Goal: Task Accomplishment & Management: Complete application form

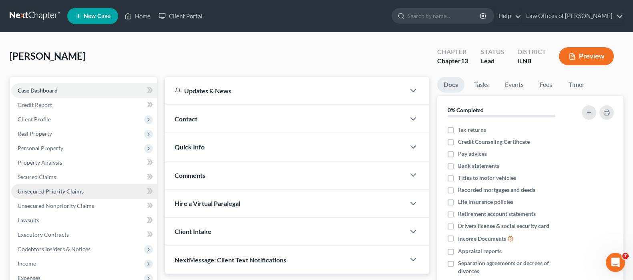
scroll to position [50, 0]
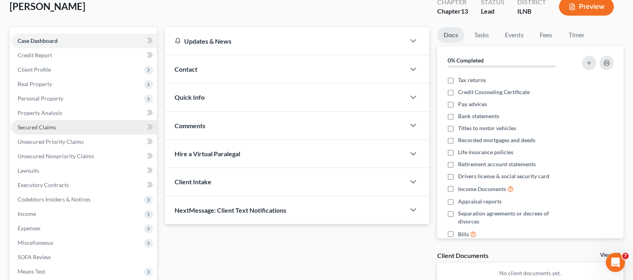
click at [45, 125] on span "Secured Claims" at bounding box center [37, 127] width 38 height 7
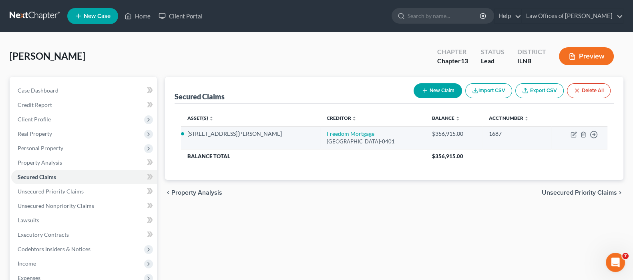
click at [572, 138] on td "Move to E Move to F Move to G Move to Notice Only" at bounding box center [579, 137] width 56 height 23
click at [572, 133] on icon "button" at bounding box center [573, 134] width 6 height 6
select select "15"
select select "2"
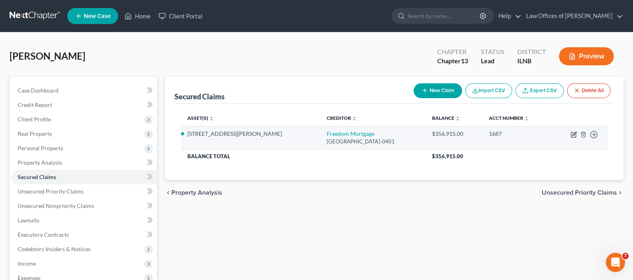
select select "0"
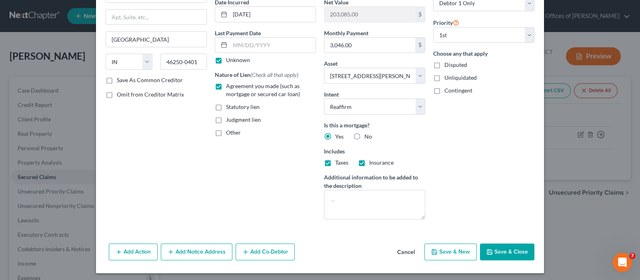
scroll to position [82, 0]
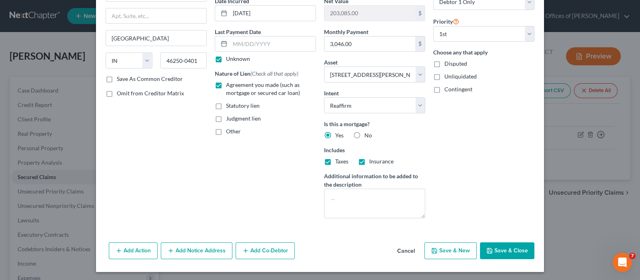
click at [191, 251] on button "Add Notice Address" at bounding box center [197, 250] width 72 height 17
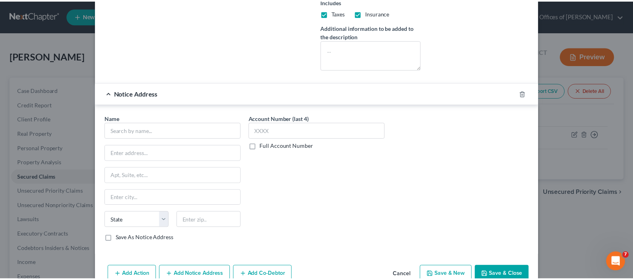
scroll to position [232, 0]
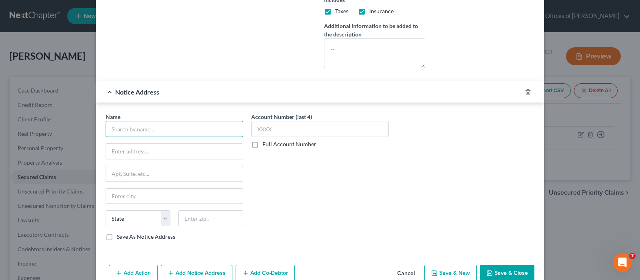
click at [190, 127] on input "text" at bounding box center [175, 129] width 138 height 16
type input "[PERSON_NAME] [PERSON_NAME] LLP"
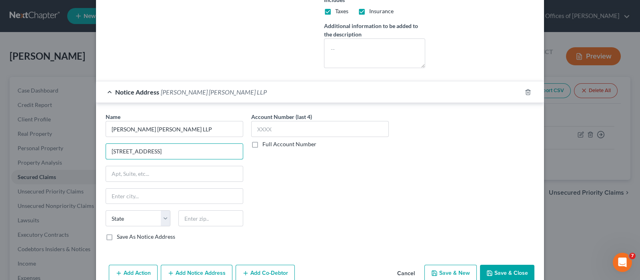
type input "[STREET_ADDRESS]"
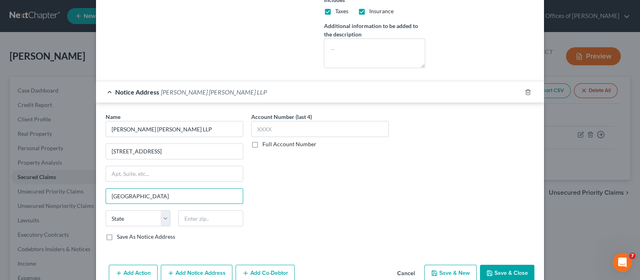
type input "[GEOGRAPHIC_DATA]"
select select "14"
type input "60602"
click at [263, 145] on label "Full Account Number" at bounding box center [290, 144] width 54 height 8
click at [266, 145] on input "Full Account Number" at bounding box center [268, 142] width 5 height 5
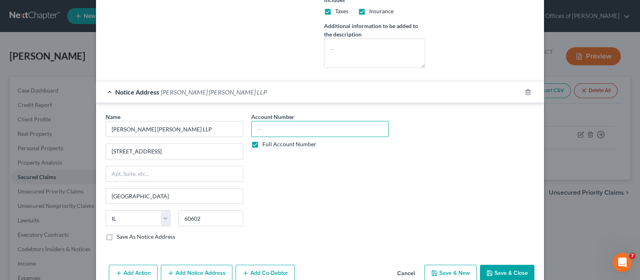
click at [266, 127] on input "text" at bounding box center [320, 129] width 138 height 16
type input "24CH06644"
click at [506, 269] on button "Save & Close" at bounding box center [507, 273] width 54 height 17
select select
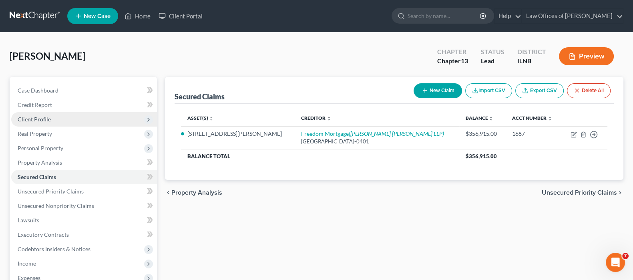
click at [30, 118] on span "Client Profile" at bounding box center [34, 119] width 33 height 7
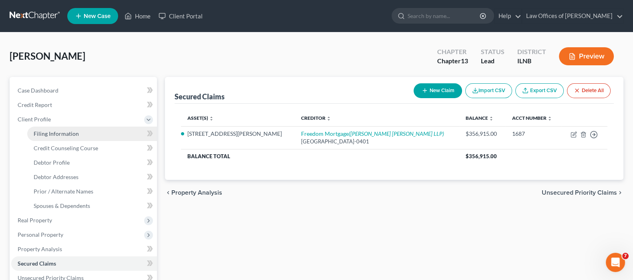
click at [58, 134] on span "Filing Information" at bounding box center [56, 133] width 45 height 7
select select "1"
select select "0"
select select "3"
select select "25"
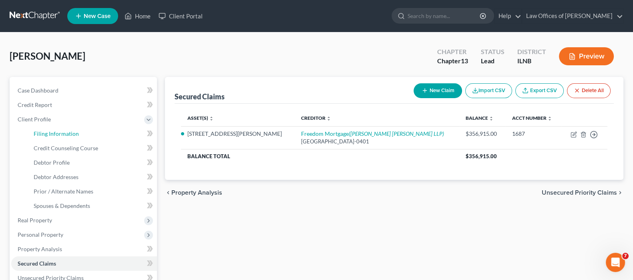
select select "0"
select select "14"
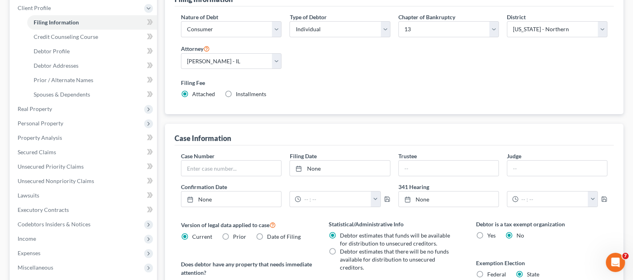
scroll to position [50, 0]
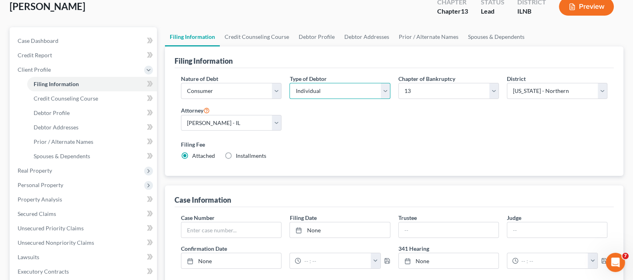
click at [385, 91] on select "Select Individual Joint" at bounding box center [339, 91] width 100 height 16
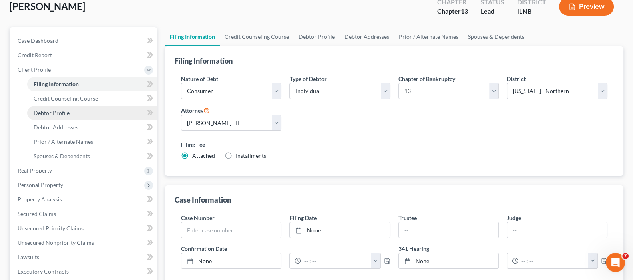
click at [64, 113] on span "Debtor Profile" at bounding box center [52, 112] width 36 height 7
select select "0"
select select "1"
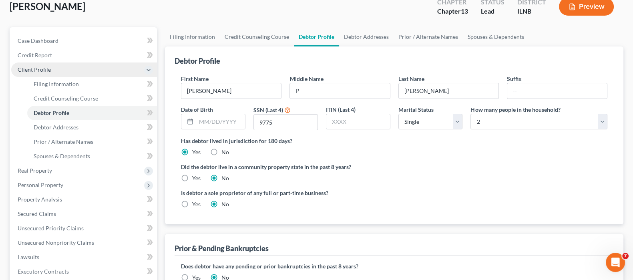
radio input "true"
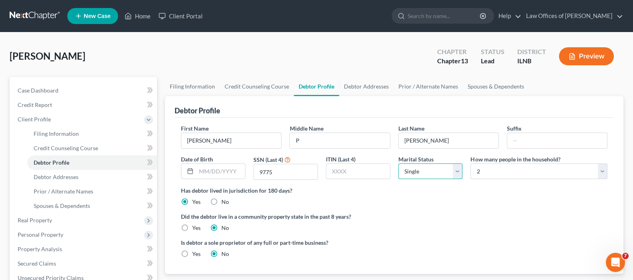
click at [456, 171] on select "Select Single Married Separated Divorced Widowed" at bounding box center [430, 171] width 64 height 16
select select "1"
click at [398, 163] on select "Select Single Married Separated Divorced Widowed" at bounding box center [430, 171] width 64 height 16
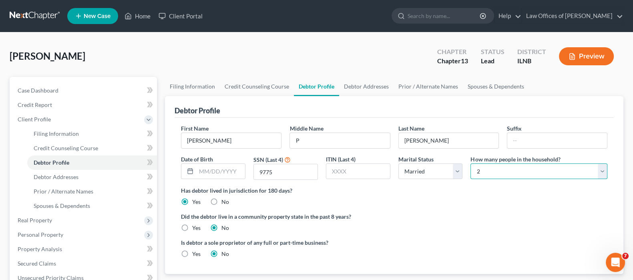
click at [499, 171] on select "Select 1 2 3 4 5 6 7 8 9 10 11 12 13 14 15 16 17 18 19 20" at bounding box center [538, 171] width 137 height 16
select select "2"
click at [470, 163] on select "Select 1 2 3 4 5 6 7 8 9 10 11 12 13 14 15 16 17 18 19 20" at bounding box center [538, 171] width 137 height 16
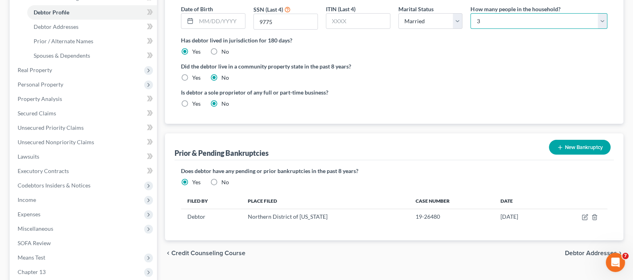
scroll to position [246, 0]
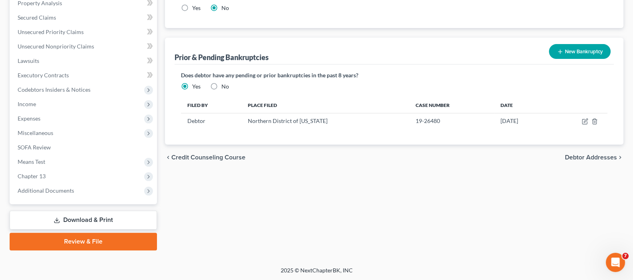
click at [574, 159] on span "Debtor Addresses" at bounding box center [591, 157] width 52 height 6
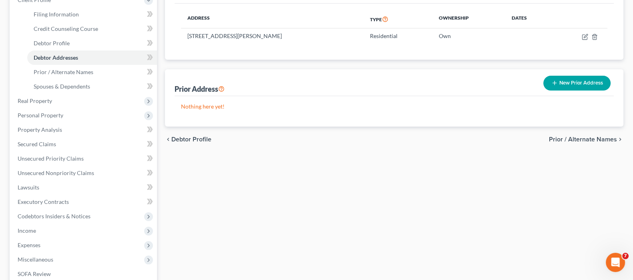
scroll to position [150, 0]
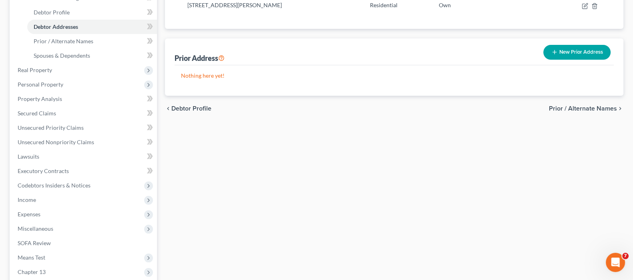
drag, startPoint x: 590, startPoint y: 105, endPoint x: 587, endPoint y: 112, distance: 7.2
click at [590, 106] on span "Prior / Alternate Names" at bounding box center [583, 108] width 68 height 6
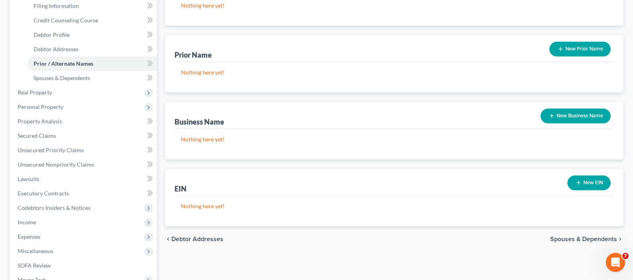
scroll to position [150, 0]
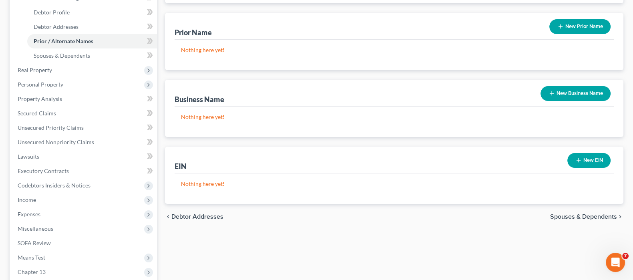
click at [568, 215] on span "Spouses & Dependents" at bounding box center [583, 216] width 67 height 6
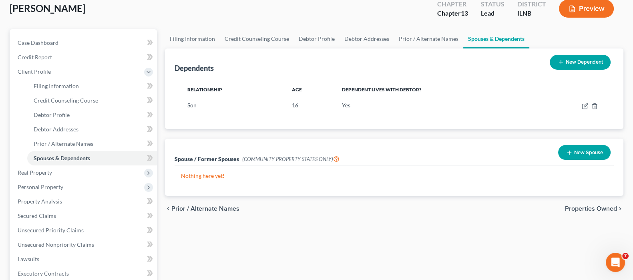
scroll to position [100, 0]
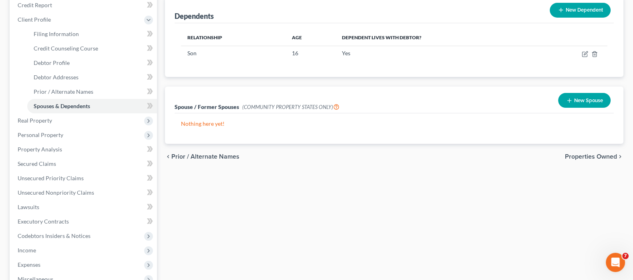
drag, startPoint x: 573, startPoint y: 153, endPoint x: 536, endPoint y: 177, distance: 43.6
click at [573, 153] on span "Properties Owned" at bounding box center [591, 156] width 52 height 6
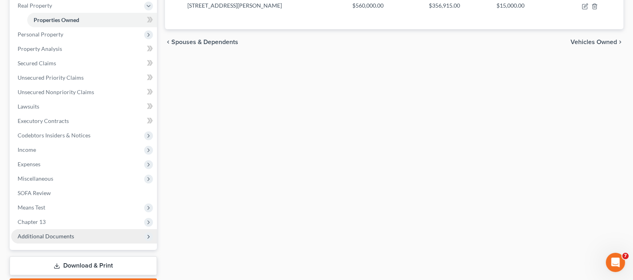
scroll to position [150, 0]
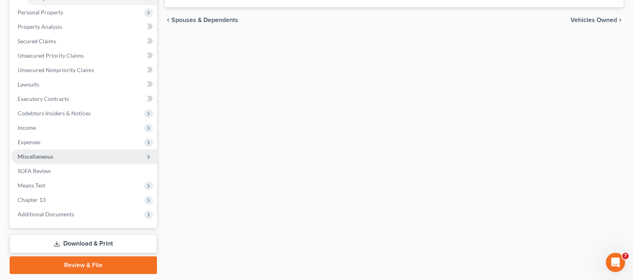
click at [44, 155] on span "Miscellaneous" at bounding box center [36, 156] width 36 height 7
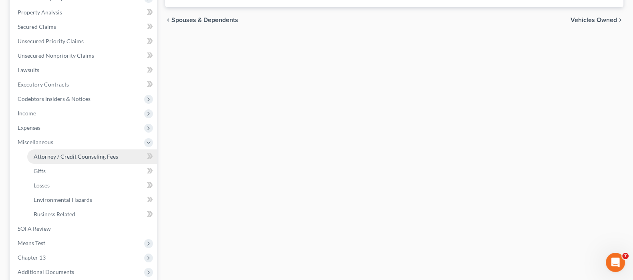
click at [87, 155] on span "Attorney / Credit Counseling Fees" at bounding box center [76, 156] width 84 height 7
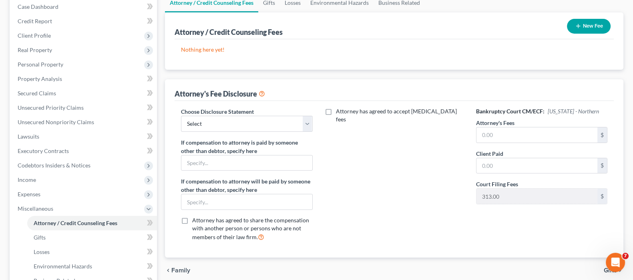
scroll to position [100, 0]
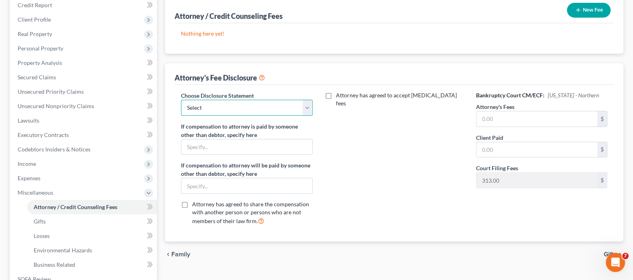
click at [304, 108] on select "Select Disclosure" at bounding box center [246, 108] width 131 height 16
select select "0"
click at [181, 100] on select "Select Disclosure" at bounding box center [246, 108] width 131 height 16
click at [482, 114] on input "text" at bounding box center [536, 118] width 121 height 15
type input "3,500.00"
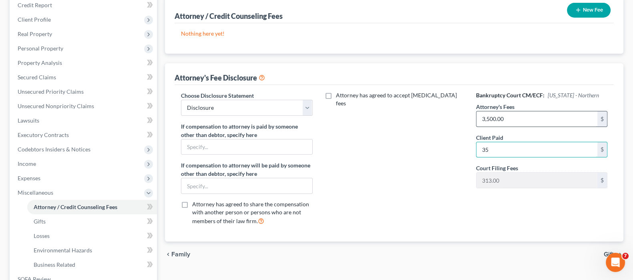
type input "3"
type input "3,813.00"
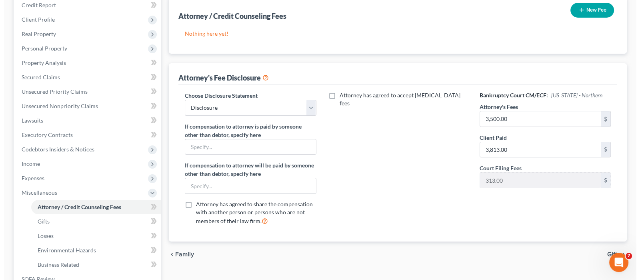
scroll to position [0, 0]
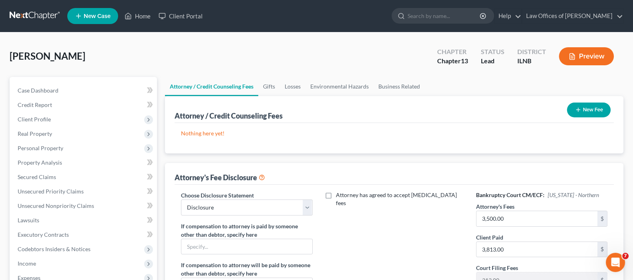
click at [222, 135] on p "Nothing here yet!" at bounding box center [394, 133] width 426 height 8
click at [576, 108] on icon "button" at bounding box center [578, 109] width 6 height 6
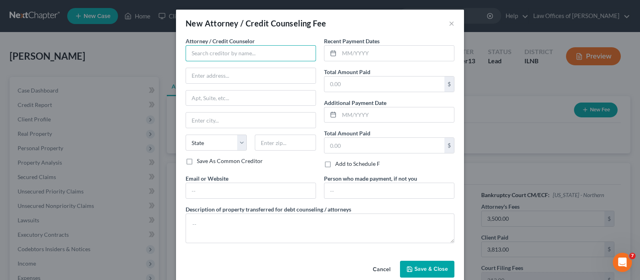
click at [271, 59] on input "text" at bounding box center [251, 53] width 130 height 16
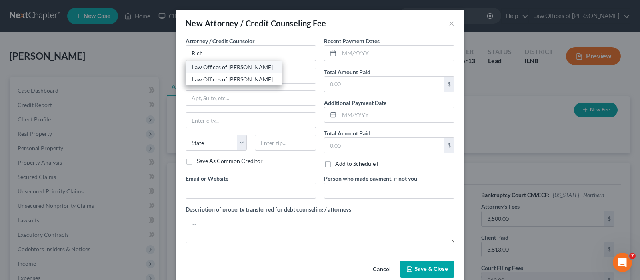
click at [252, 66] on div "Law Offices of [PERSON_NAME]" at bounding box center [233, 67] width 83 height 8
type input "Law Offices of [PERSON_NAME]"
type input "[STREET_ADDRESS]"
type input "[GEOGRAPHIC_DATA]"
select select "14"
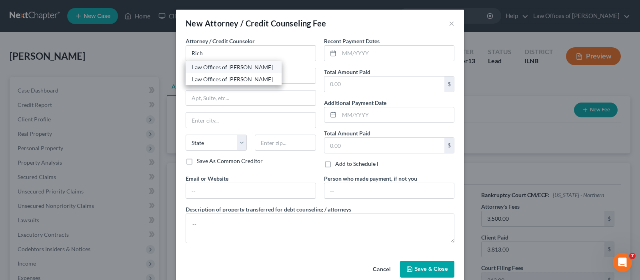
type input "60603"
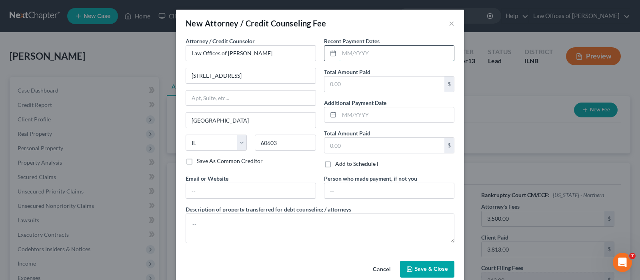
click at [386, 54] on input "text" at bounding box center [396, 53] width 115 height 15
type input "09/2025"
type input "3,813"
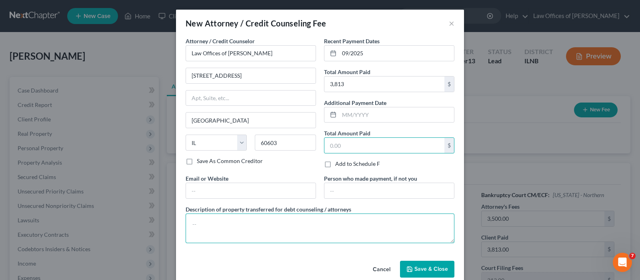
click at [346, 220] on textarea at bounding box center [320, 228] width 269 height 30
type textarea "$3500.00 plus $313.00 filing fee"
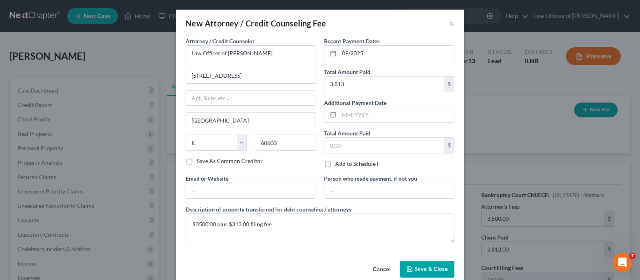
click at [431, 267] on span "Save & Close" at bounding box center [432, 268] width 34 height 7
